Goal: Information Seeking & Learning: Learn about a topic

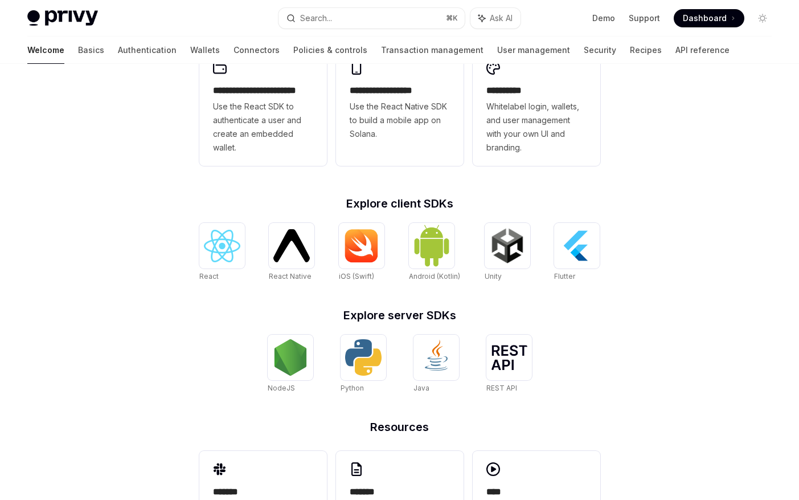
scroll to position [379, 0]
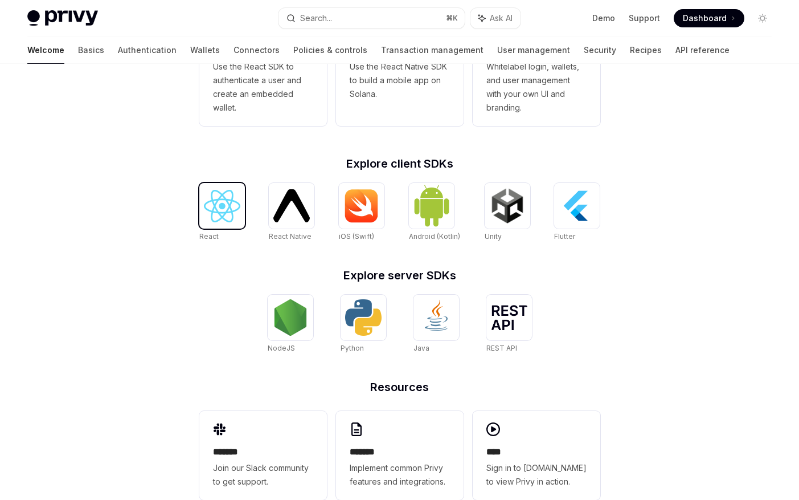
click at [232, 207] on img at bounding box center [222, 206] width 36 height 32
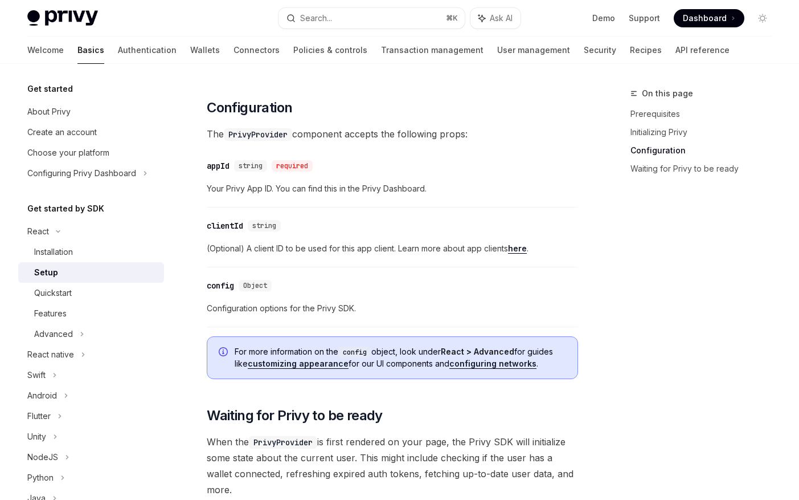
scroll to position [922, 0]
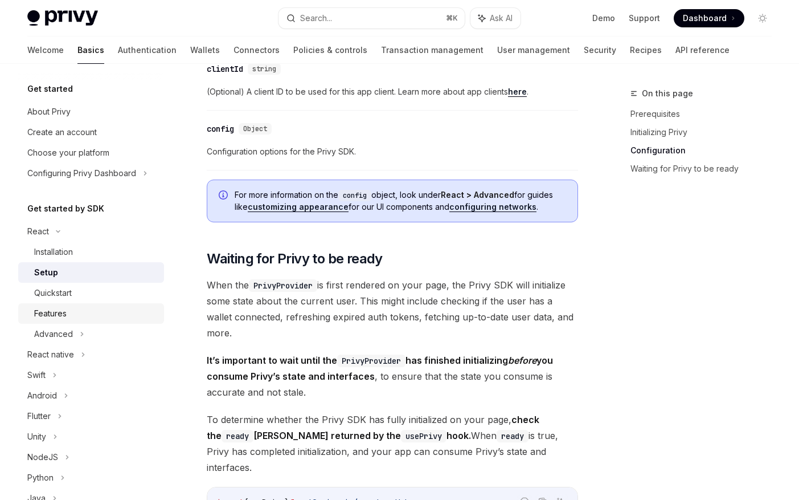
click at [56, 308] on div "Features" at bounding box center [50, 313] width 32 height 14
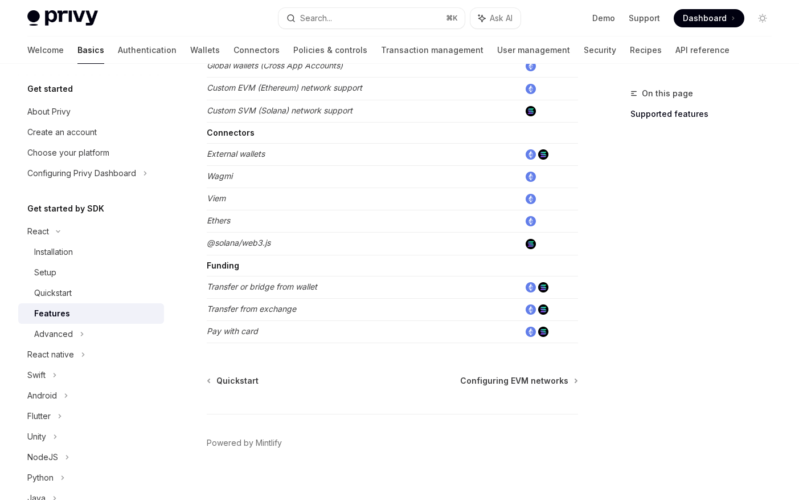
scroll to position [713, 0]
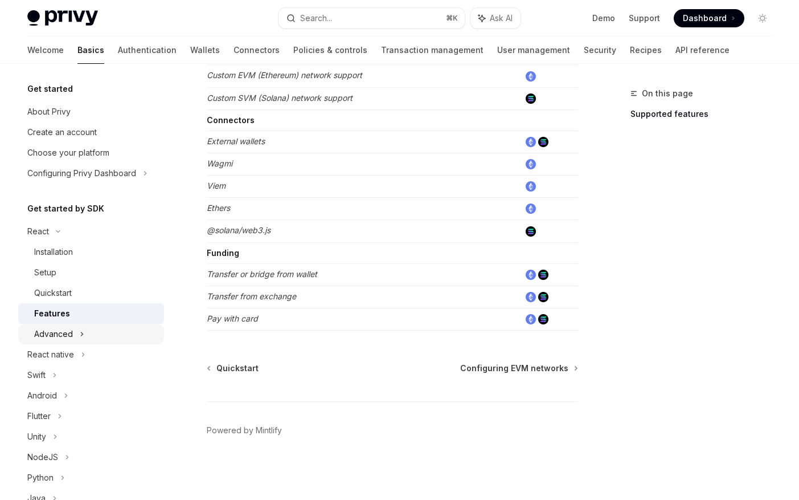
click at [69, 331] on div "Advanced" at bounding box center [53, 334] width 39 height 14
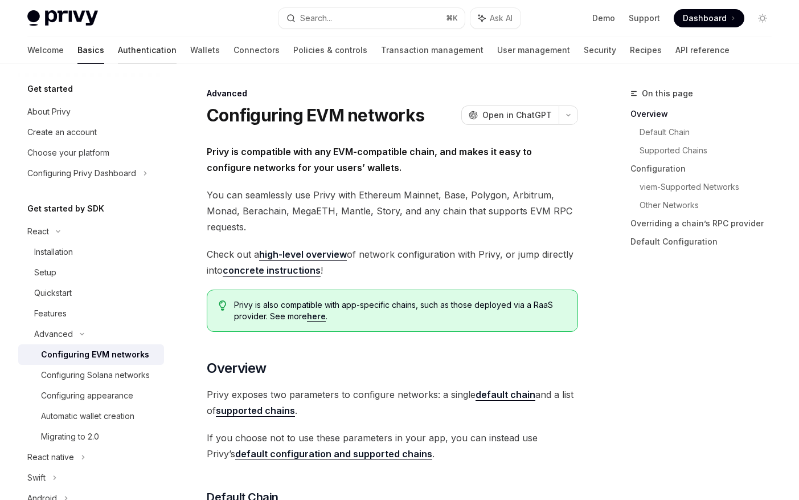
click at [118, 51] on link "Authentication" at bounding box center [147, 49] width 59 height 27
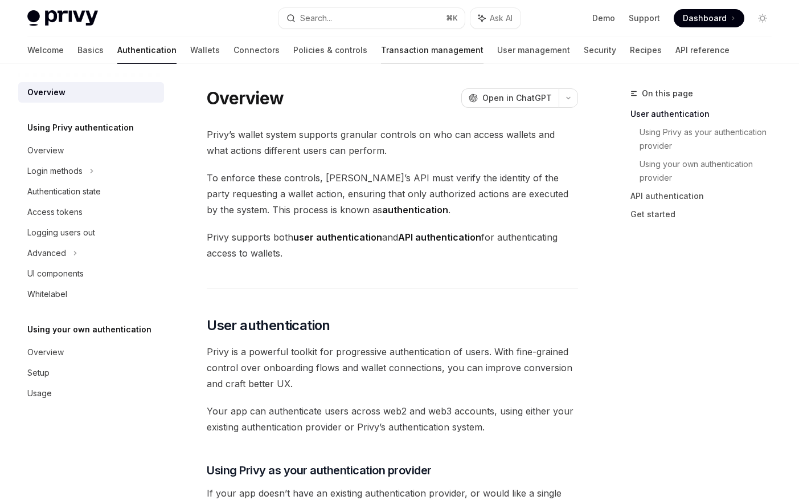
click at [381, 52] on link "Transaction management" at bounding box center [432, 49] width 103 height 27
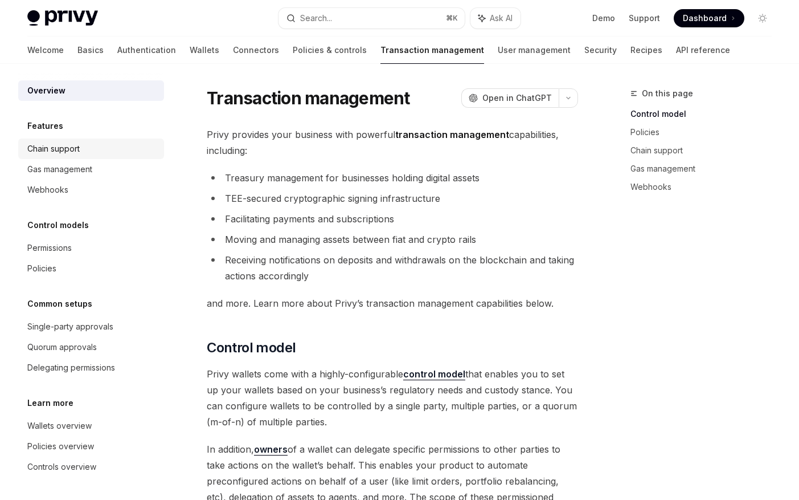
scroll to position [2, 0]
click at [120, 151] on div "Chain support" at bounding box center [92, 149] width 130 height 14
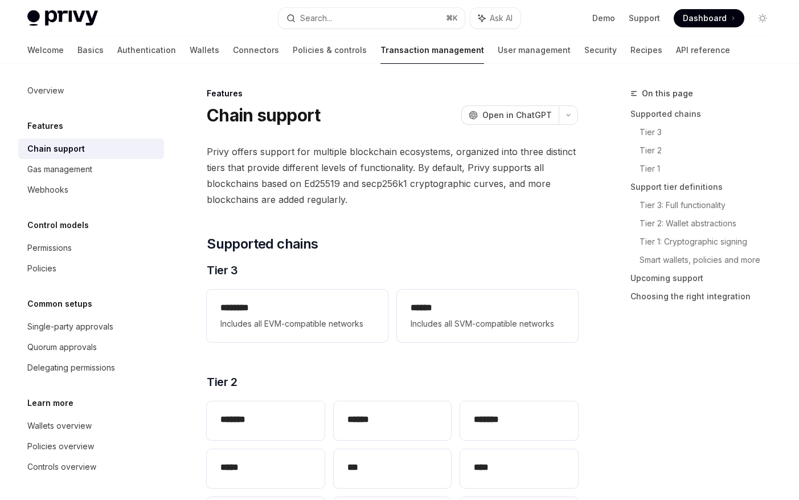
type textarea "*"
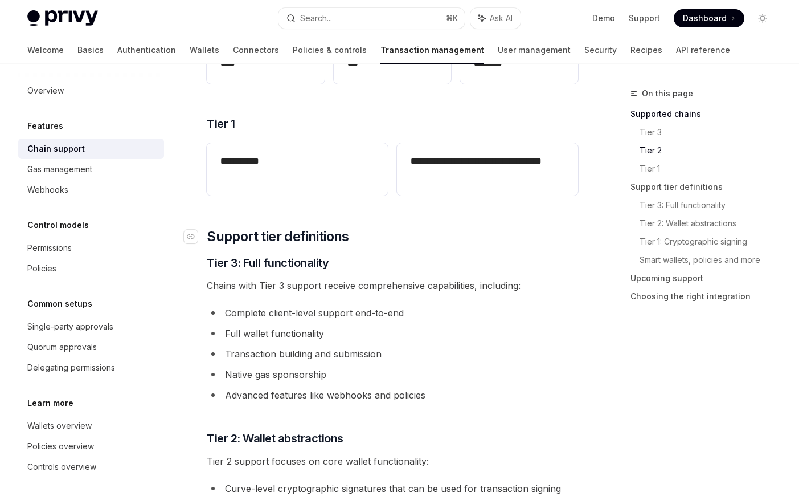
scroll to position [454, 0]
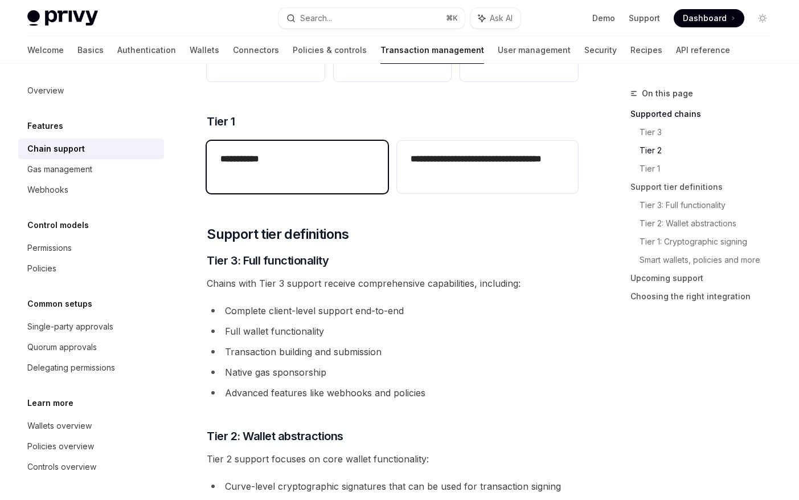
click at [265, 184] on div "**********" at bounding box center [297, 167] width 181 height 52
click at [247, 169] on div "**********" at bounding box center [297, 160] width 181 height 39
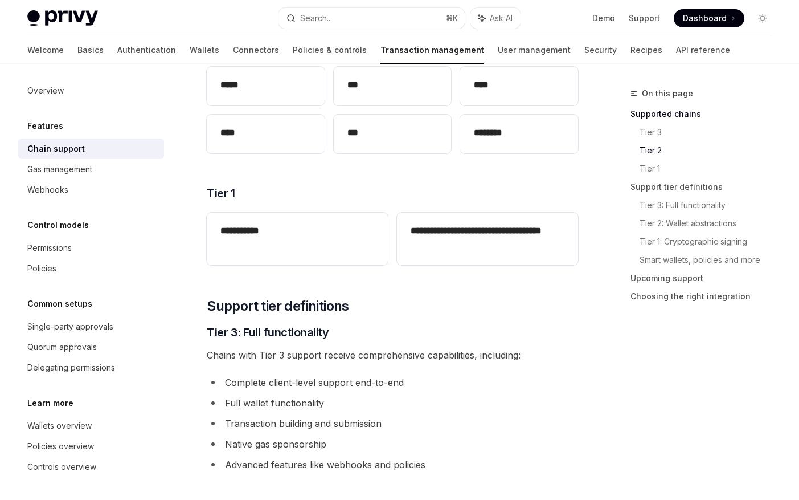
scroll to position [0, 0]
